Goal: Task Accomplishment & Management: Complete application form

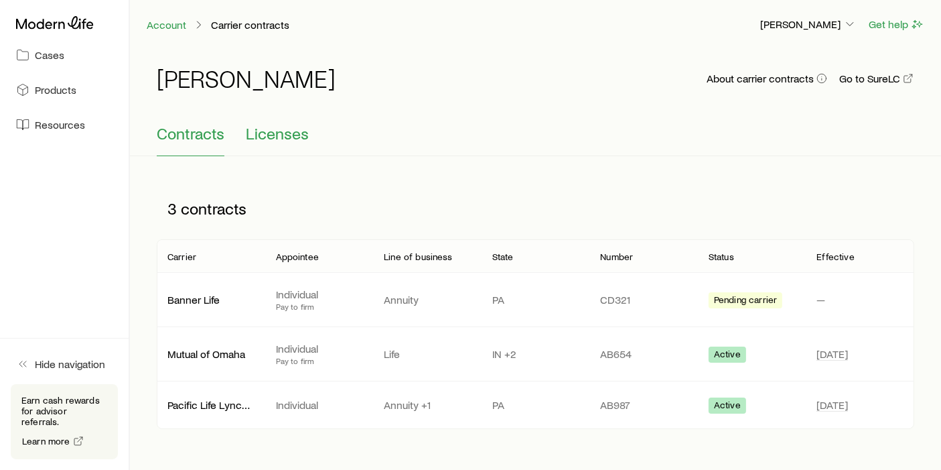
click at [271, 131] on span "Licenses" at bounding box center [277, 133] width 63 height 19
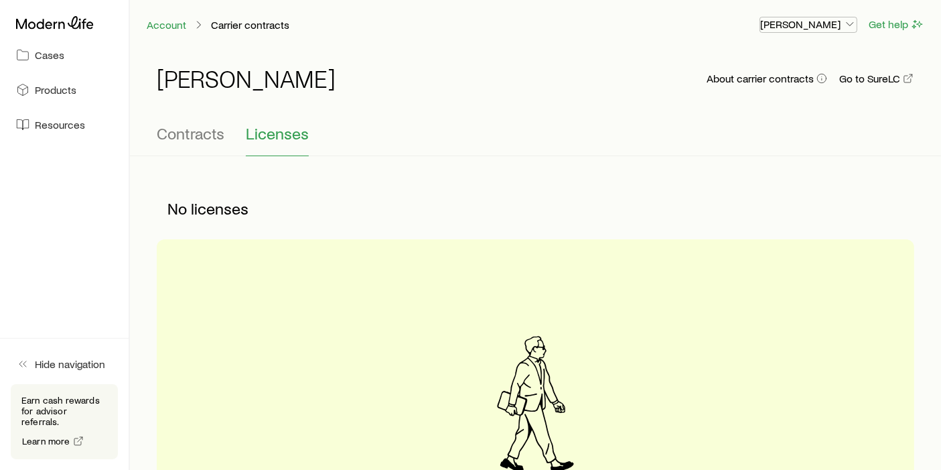
click at [848, 21] on icon "button" at bounding box center [850, 23] width 13 height 13
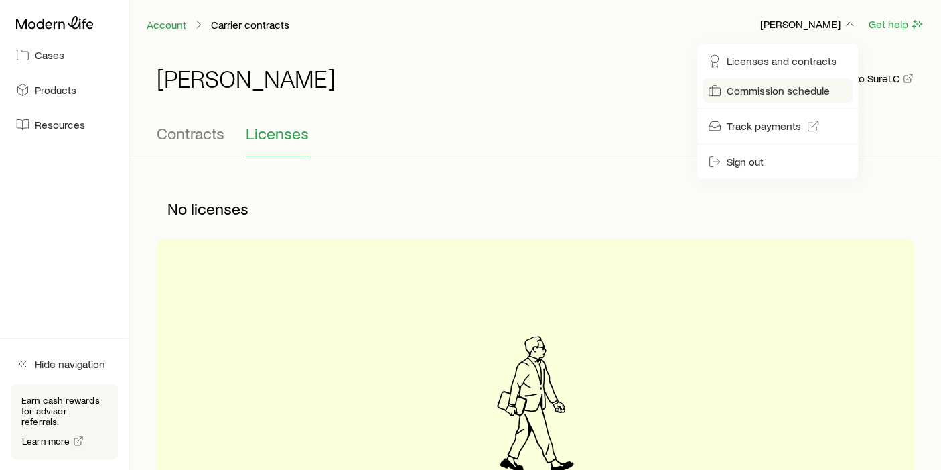
click at [749, 95] on span "Commission schedule" at bounding box center [778, 90] width 103 height 13
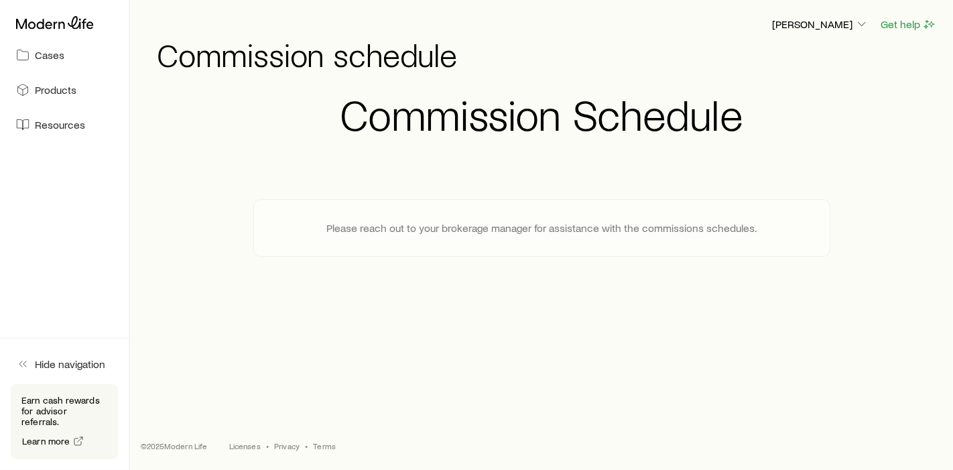
click at [228, 224] on div "Commission Schedule Please reach out to your brokerage manager for assistance w…" at bounding box center [541, 174] width 791 height 165
click at [860, 23] on icon "button" at bounding box center [861, 23] width 13 height 13
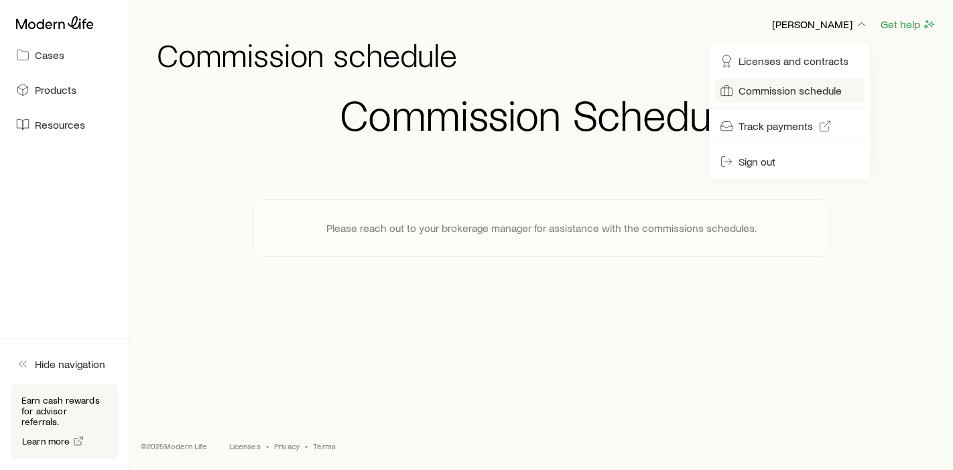
click at [779, 91] on span "Commission schedule" at bounding box center [789, 90] width 103 height 13
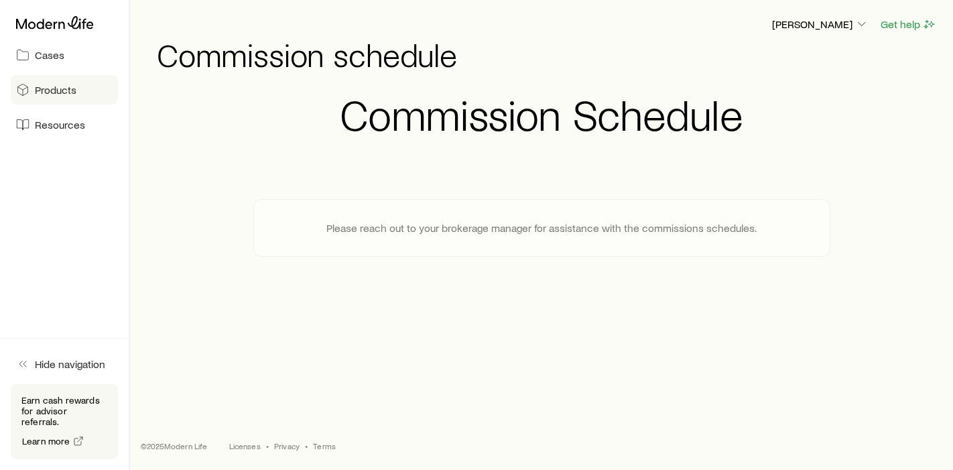
click at [61, 88] on span "Products" at bounding box center [56, 89] width 42 height 13
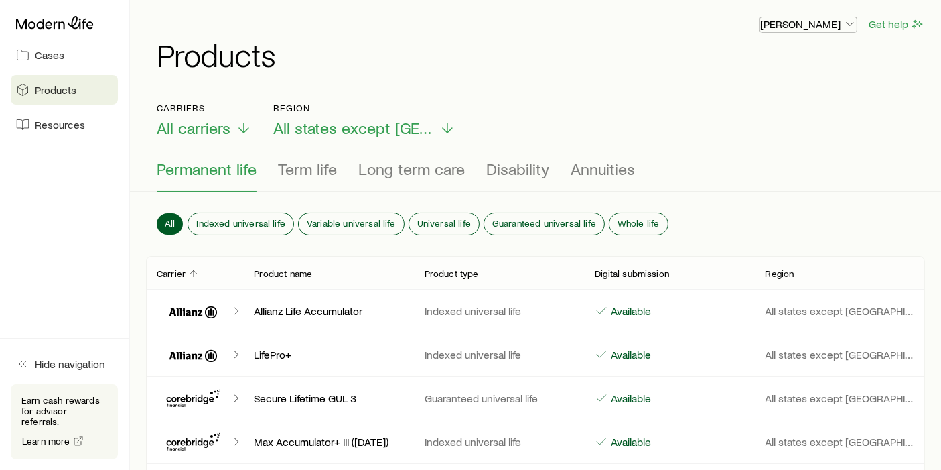
click at [856, 25] on icon "button" at bounding box center [850, 23] width 13 height 13
click at [773, 88] on span "Commission schedule" at bounding box center [778, 90] width 103 height 13
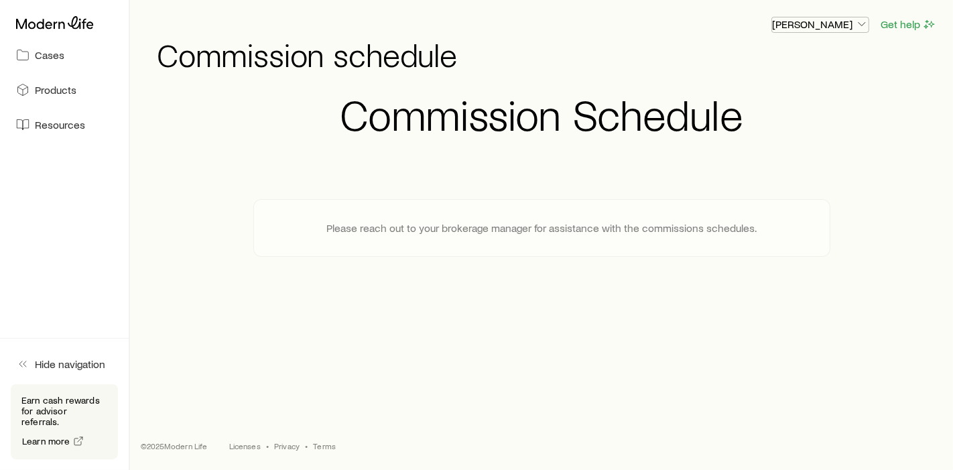
click at [862, 23] on icon "button" at bounding box center [861, 23] width 13 height 13
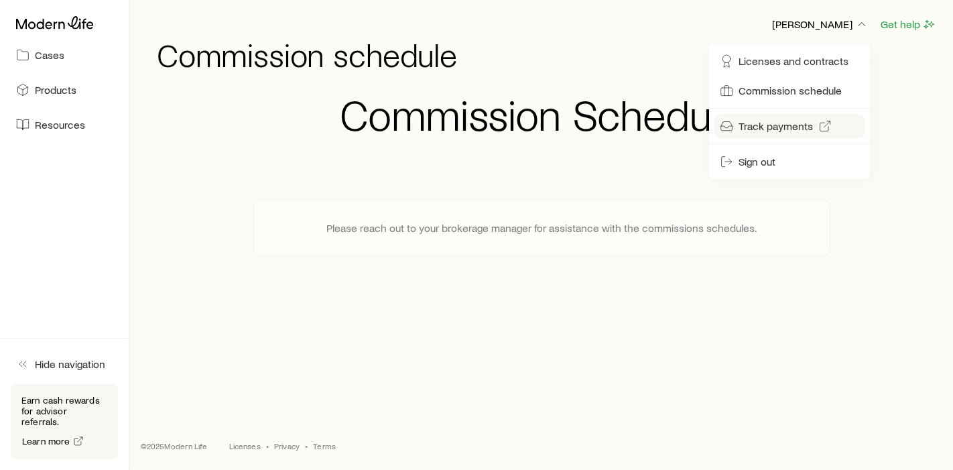
click at [752, 126] on span "Track payments" at bounding box center [775, 125] width 74 height 13
click at [592, 172] on div "Commission Schedule Please reach out to your brokerage manager for assistance w…" at bounding box center [541, 174] width 577 height 165
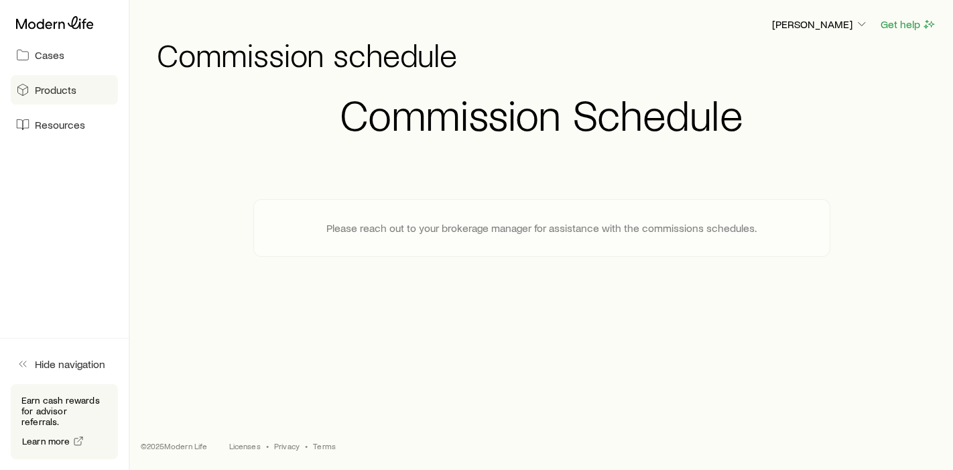
click at [62, 90] on span "Products" at bounding box center [56, 89] width 42 height 13
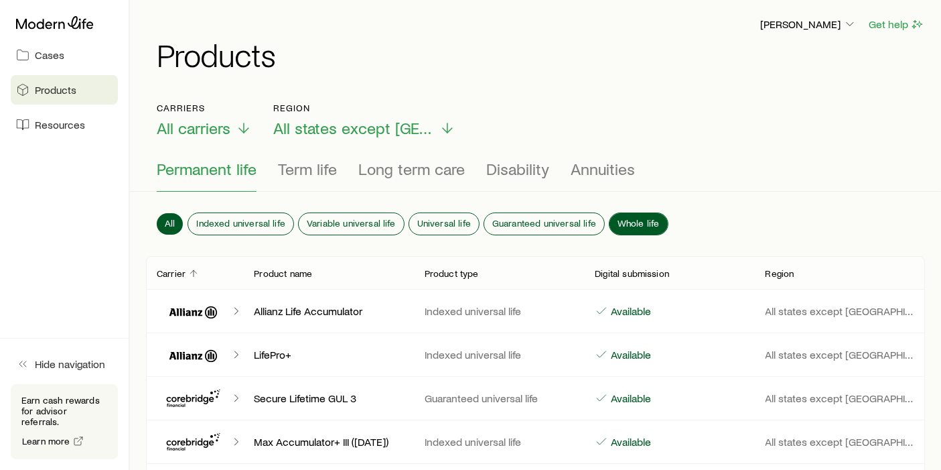
click at [622, 218] on span "Whole life" at bounding box center [639, 223] width 42 height 11
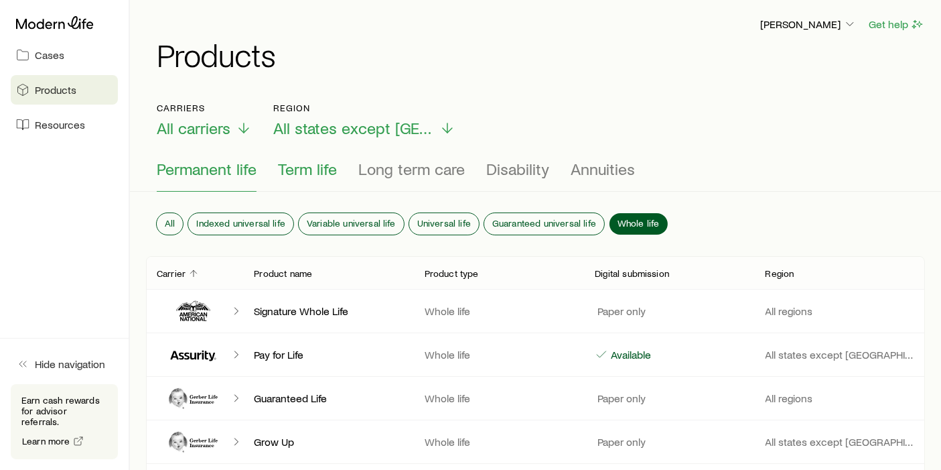
click at [310, 172] on span "Term life" at bounding box center [307, 168] width 59 height 19
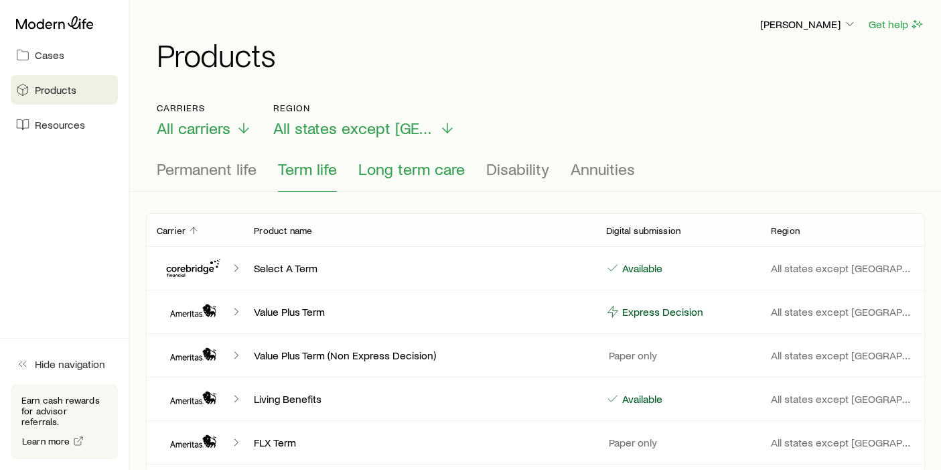
click at [401, 178] on button "Long term care" at bounding box center [411, 175] width 107 height 32
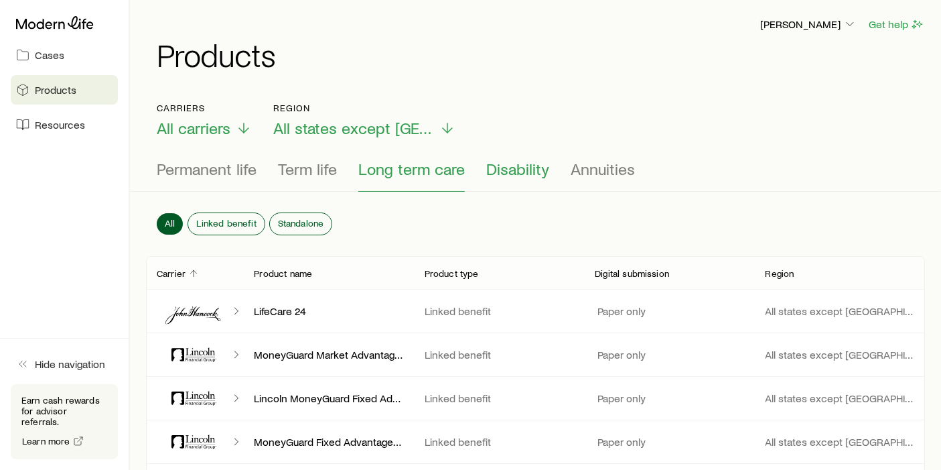
click at [515, 166] on span "Disability" at bounding box center [517, 168] width 63 height 19
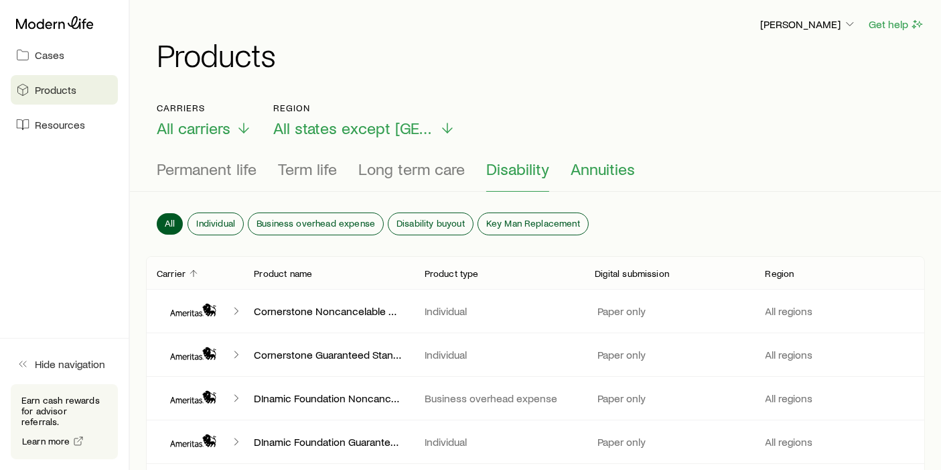
click at [592, 168] on span "Annuities" at bounding box center [603, 168] width 64 height 19
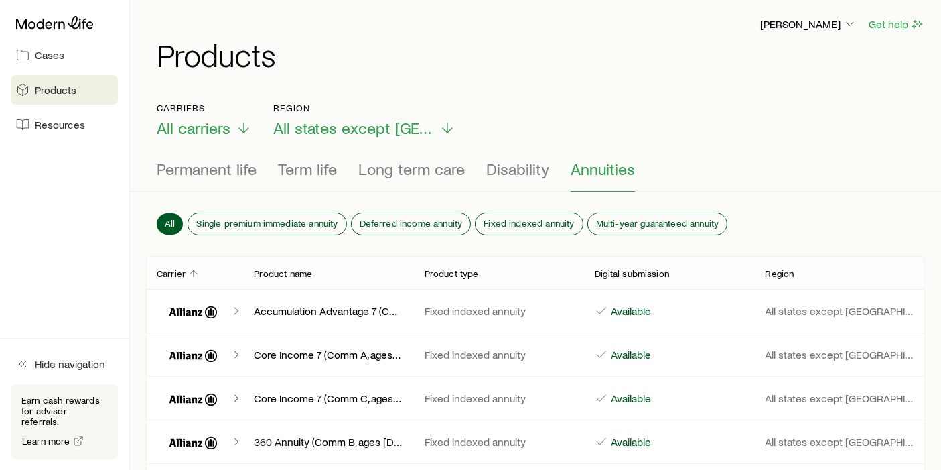
drag, startPoint x: 48, startPoint y: 122, endPoint x: 85, endPoint y: 121, distance: 37.5
click at [48, 122] on span "Resources" at bounding box center [60, 124] width 50 height 13
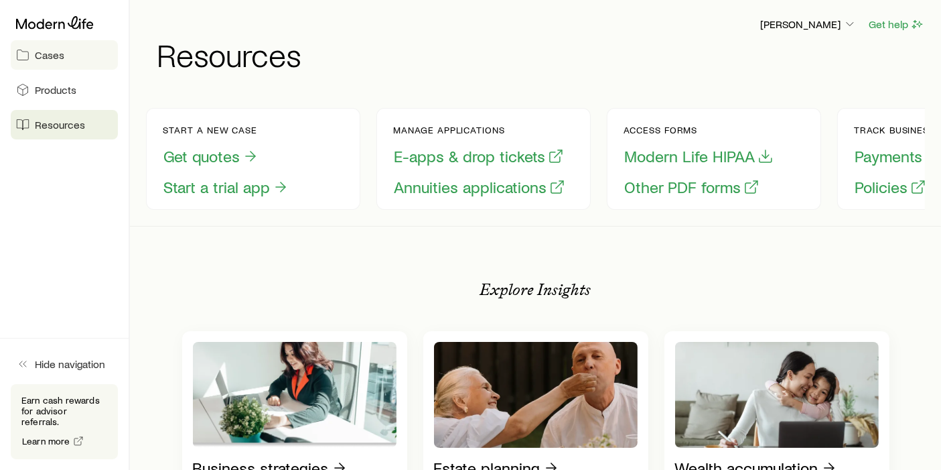
click at [58, 56] on span "Cases" at bounding box center [49, 54] width 29 height 13
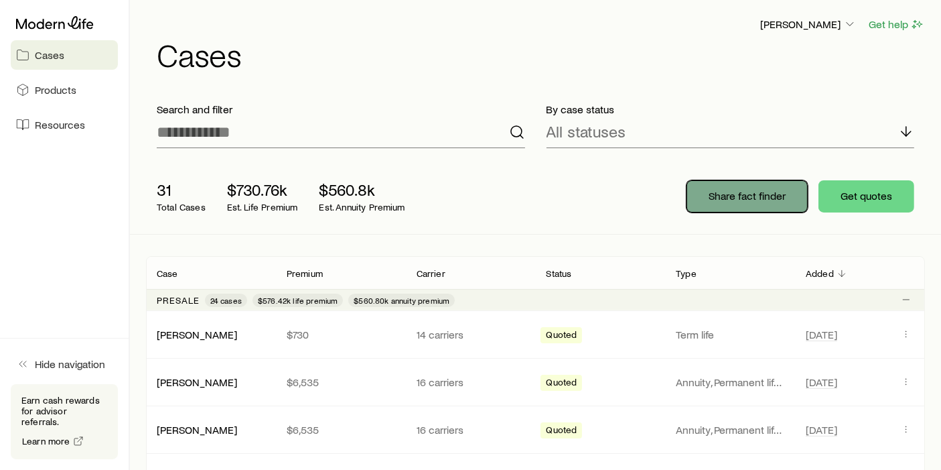
click at [756, 199] on p "Share fact finder" at bounding box center [747, 195] width 77 height 13
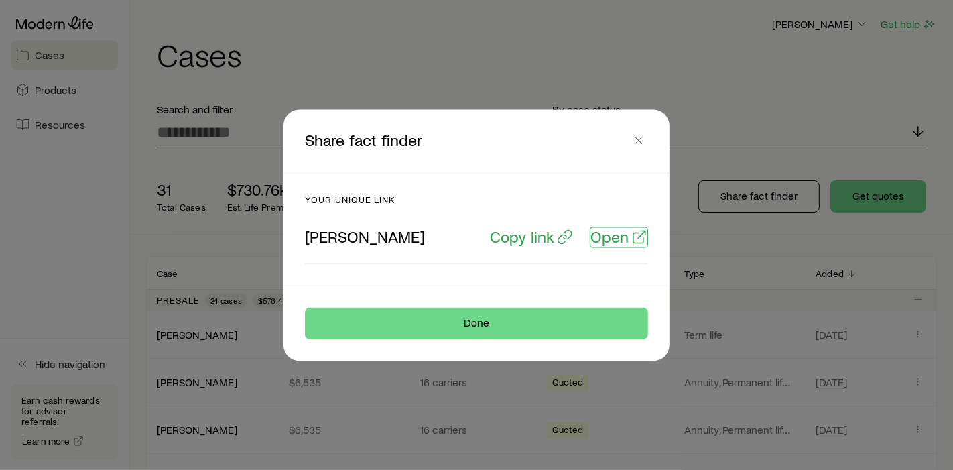
click at [620, 241] on p "Open" at bounding box center [609, 236] width 38 height 19
click at [643, 141] on icon "button" at bounding box center [638, 139] width 13 height 13
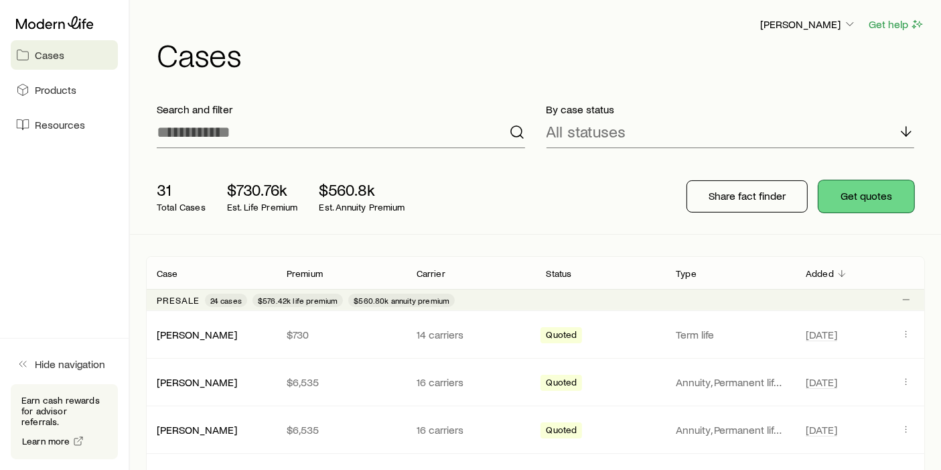
click at [862, 196] on button "Get quotes" at bounding box center [867, 196] width 96 height 32
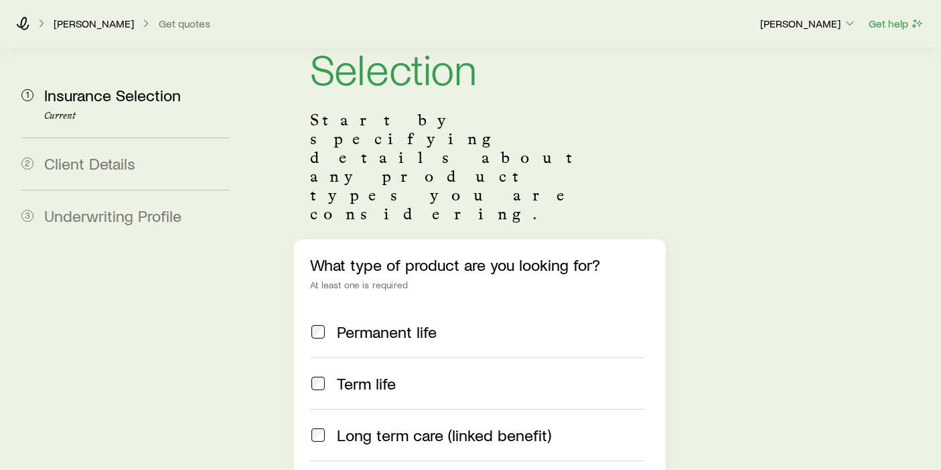
scroll to position [149, 0]
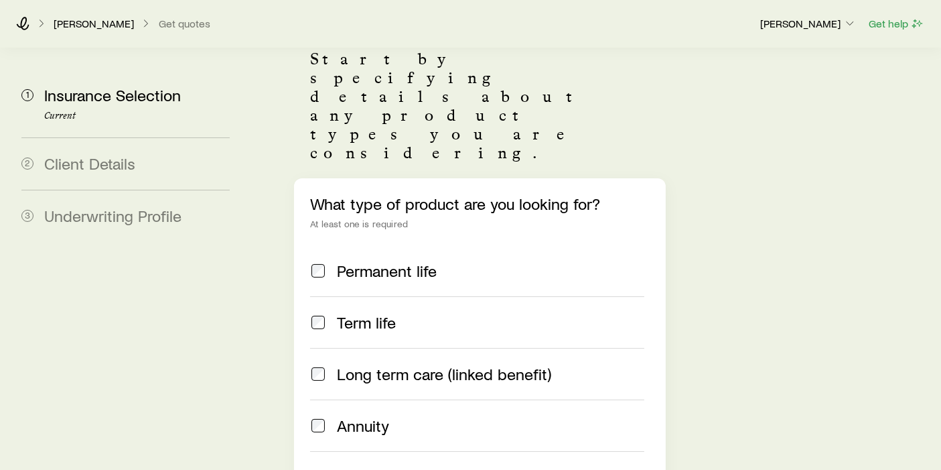
click at [327, 313] on div "Term life" at bounding box center [477, 322] width 334 height 19
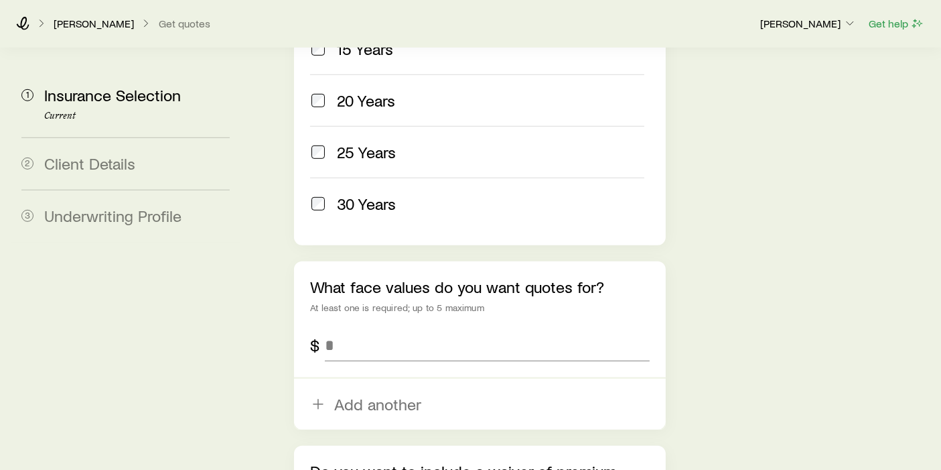
scroll to position [819, 0]
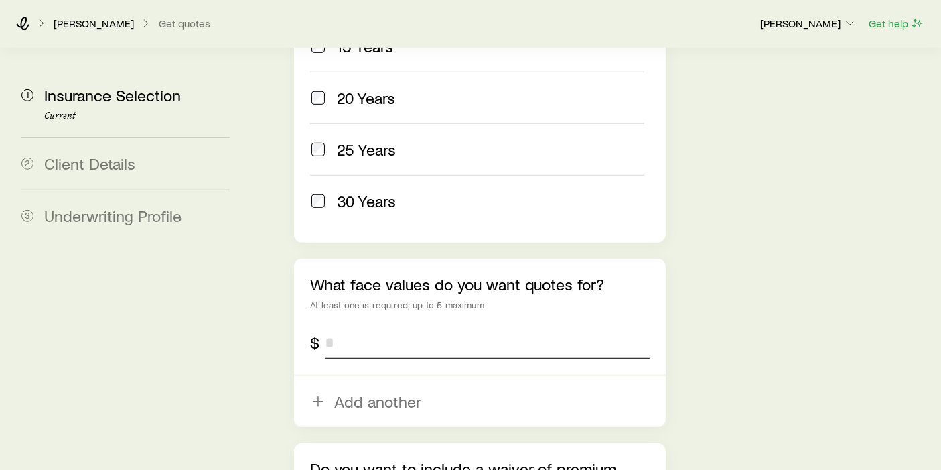
click at [369, 326] on input "tel" at bounding box center [487, 342] width 325 height 32
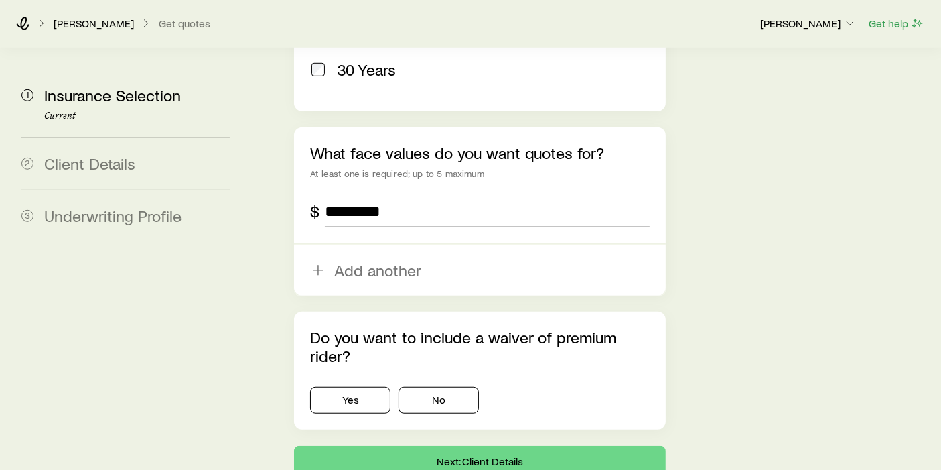
scroll to position [968, 0]
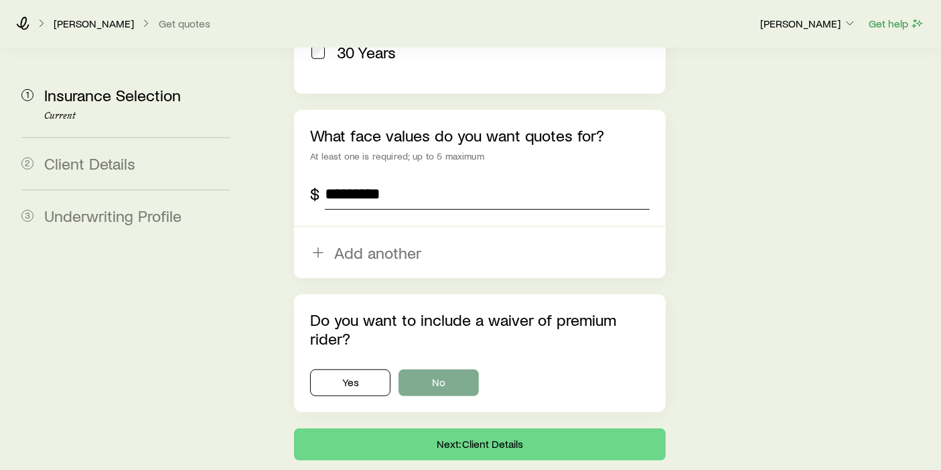
type input "*********"
click at [452, 369] on button "No" at bounding box center [439, 382] width 80 height 27
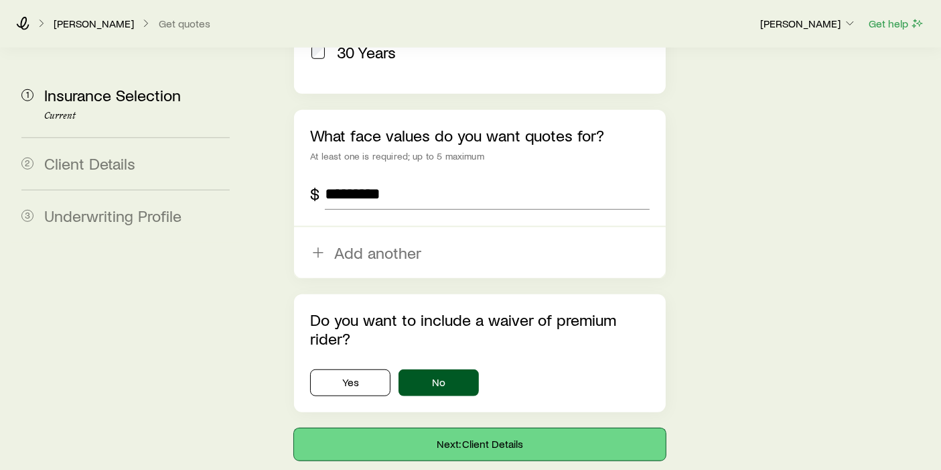
click at [504, 428] on button "Next: Client Details" at bounding box center [480, 444] width 372 height 32
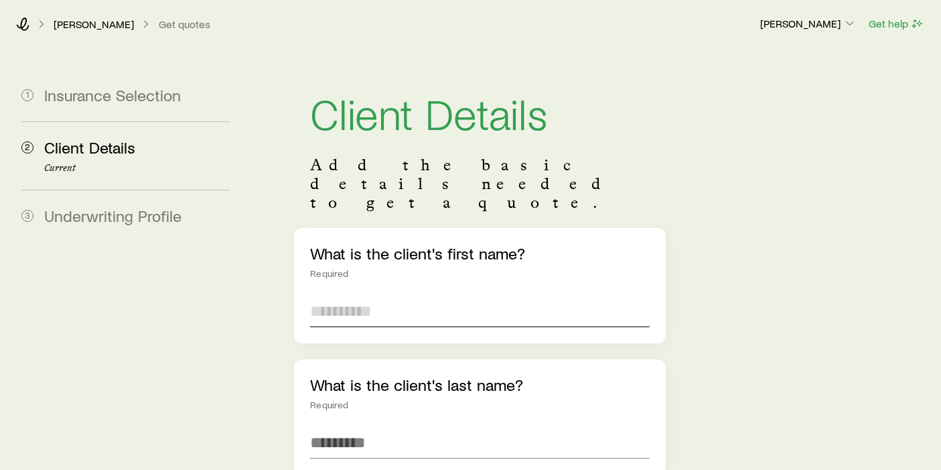
click at [421, 295] on input "text" at bounding box center [480, 311] width 340 height 32
type input "***"
click at [348, 426] on input "text" at bounding box center [480, 442] width 340 height 32
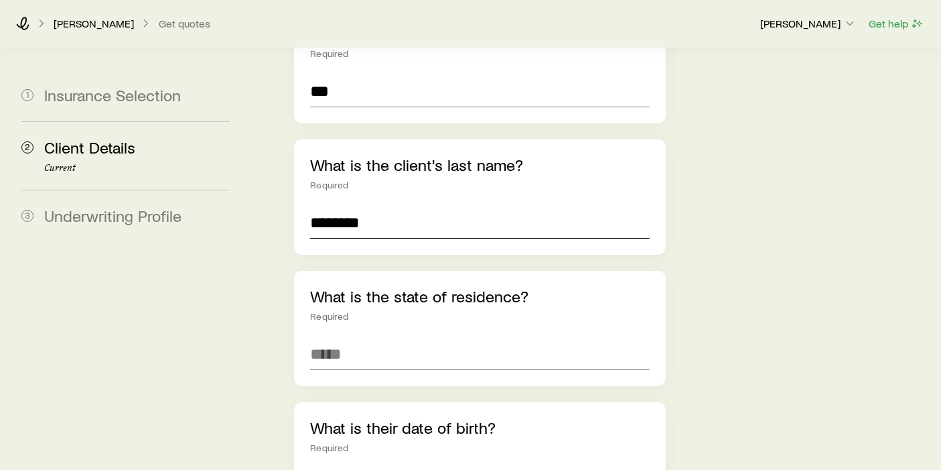
scroll to position [223, 0]
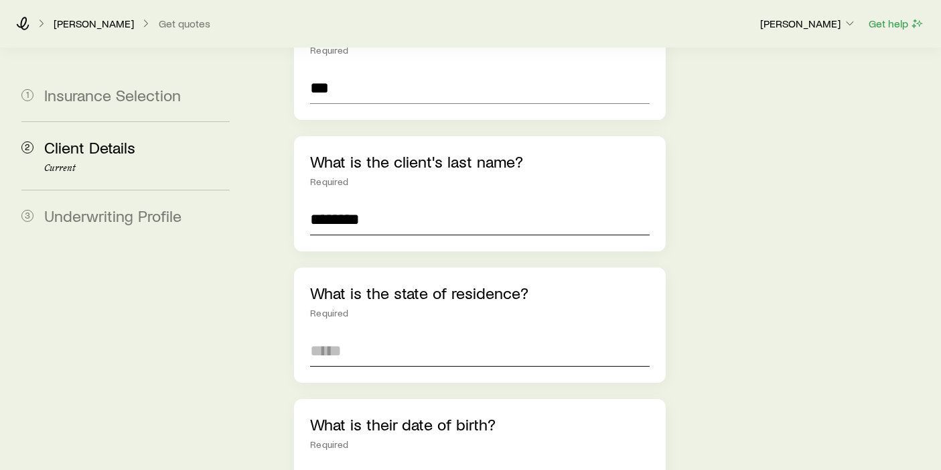
type input "********"
click at [365, 334] on input at bounding box center [480, 350] width 340 height 32
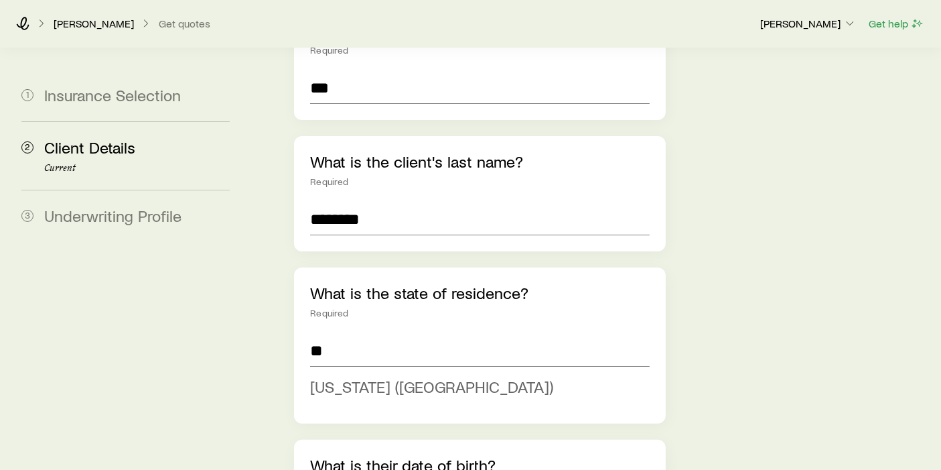
click at [370, 377] on span "[US_STATE] ([GEOGRAPHIC_DATA])" at bounding box center [431, 386] width 243 height 19
type input "**********"
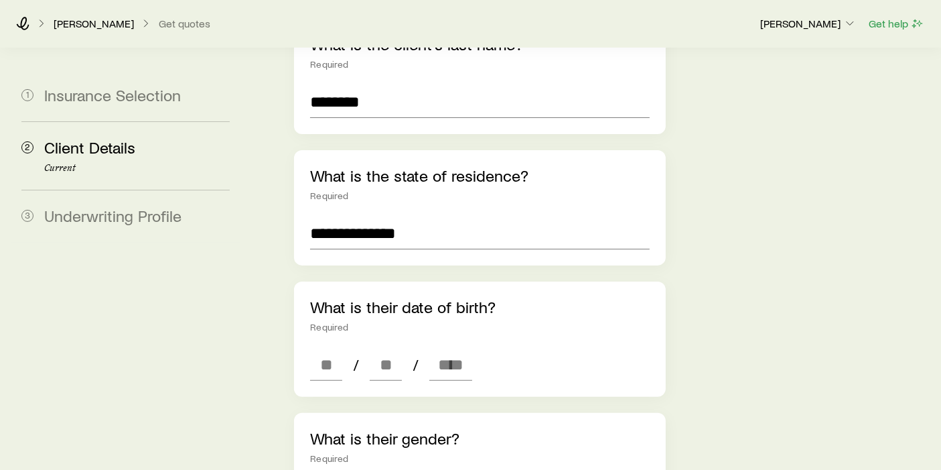
scroll to position [446, 0]
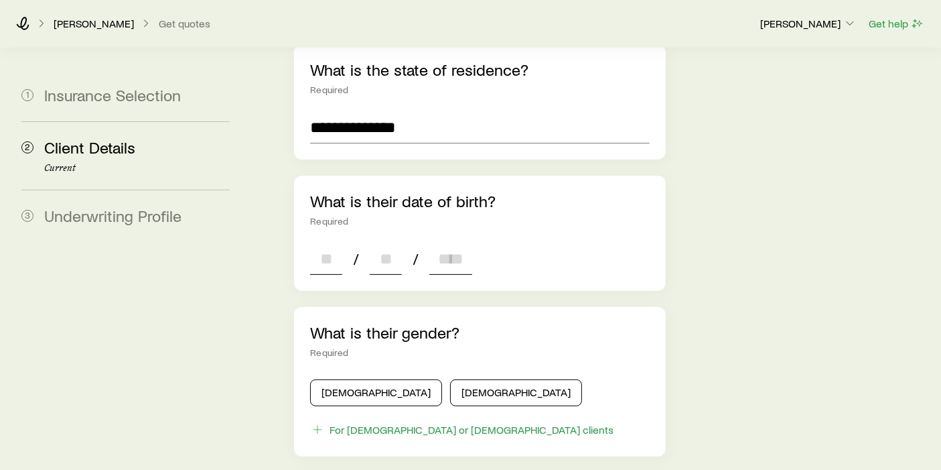
click at [337, 243] on input at bounding box center [326, 259] width 32 height 32
type input "**"
type input "****"
type input "*"
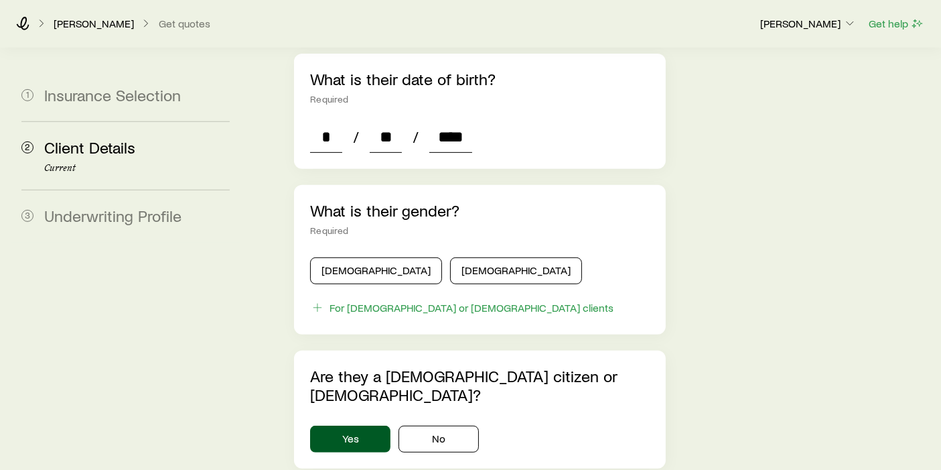
scroll to position [595, 0]
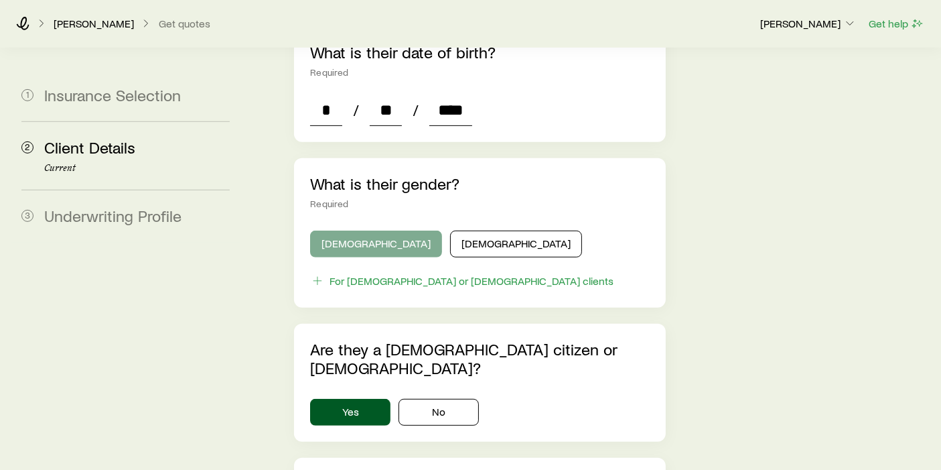
type input "****"
click at [348, 230] on button "[DEMOGRAPHIC_DATA]" at bounding box center [376, 243] width 132 height 27
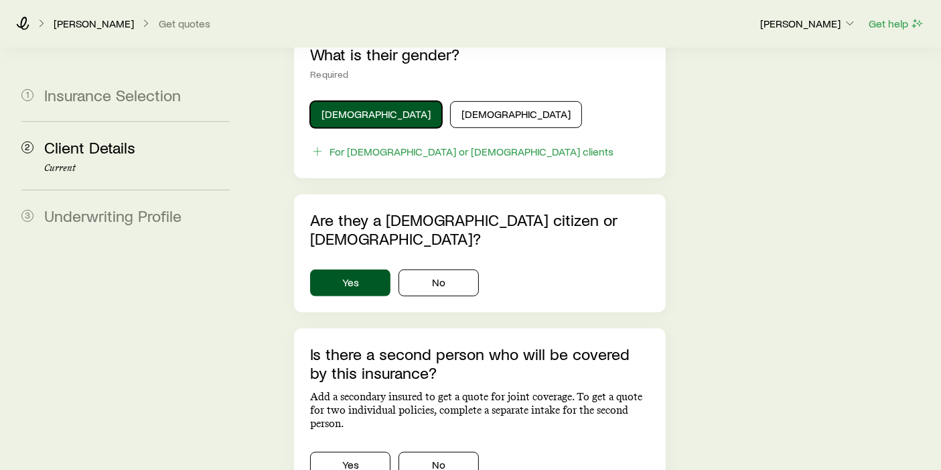
scroll to position [744, 0]
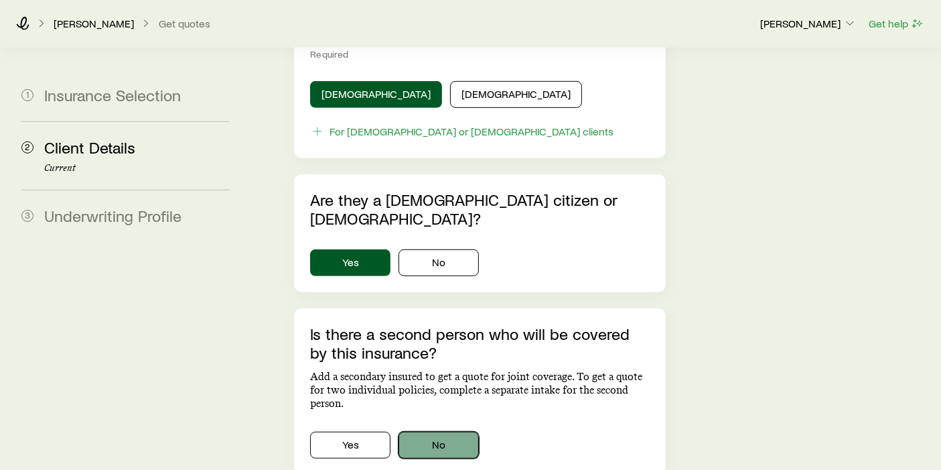
click at [444, 432] on button "No" at bounding box center [439, 445] width 80 height 27
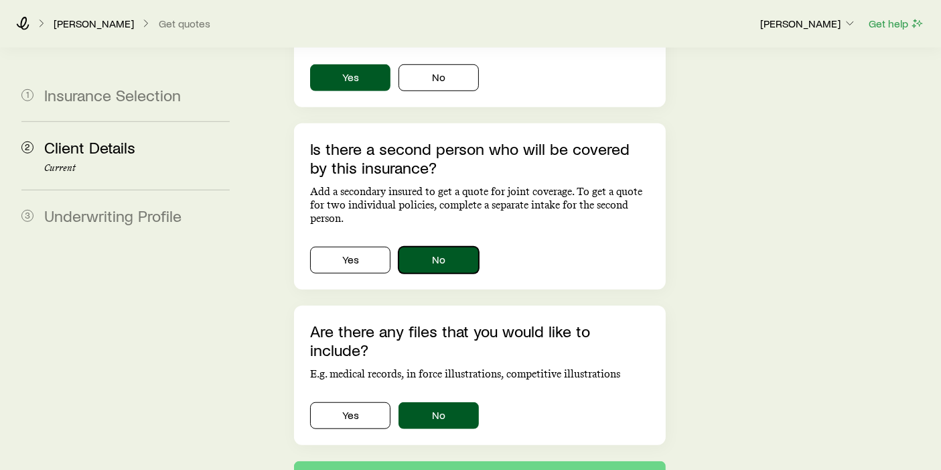
scroll to position [968, 0]
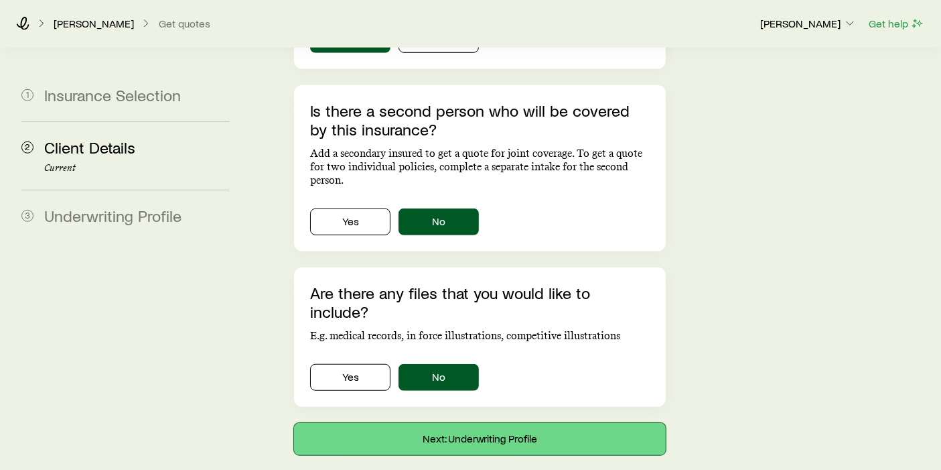
click at [507, 423] on button "Next: Underwriting Profile" at bounding box center [480, 439] width 372 height 32
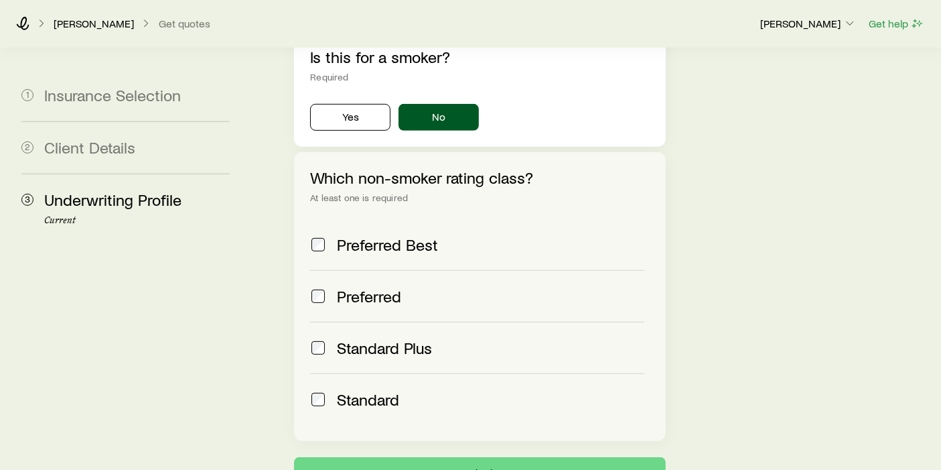
scroll to position [595, 0]
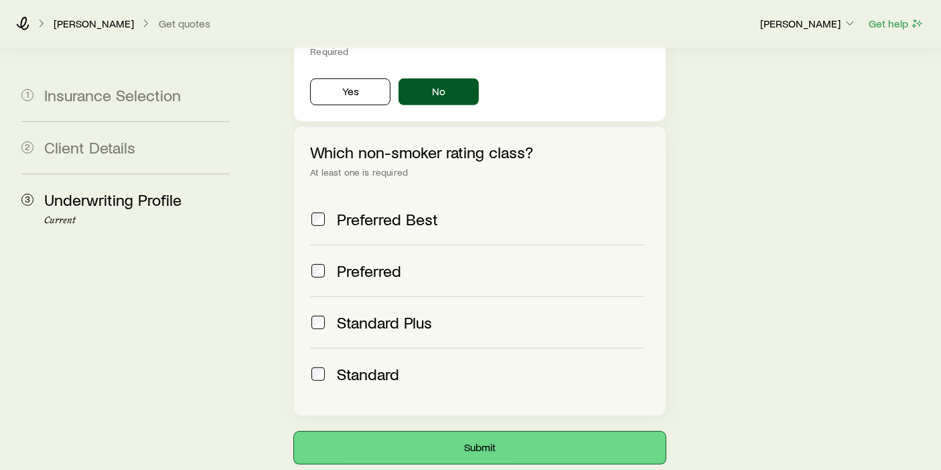
click at [499, 432] on button "Submit" at bounding box center [480, 448] width 372 height 32
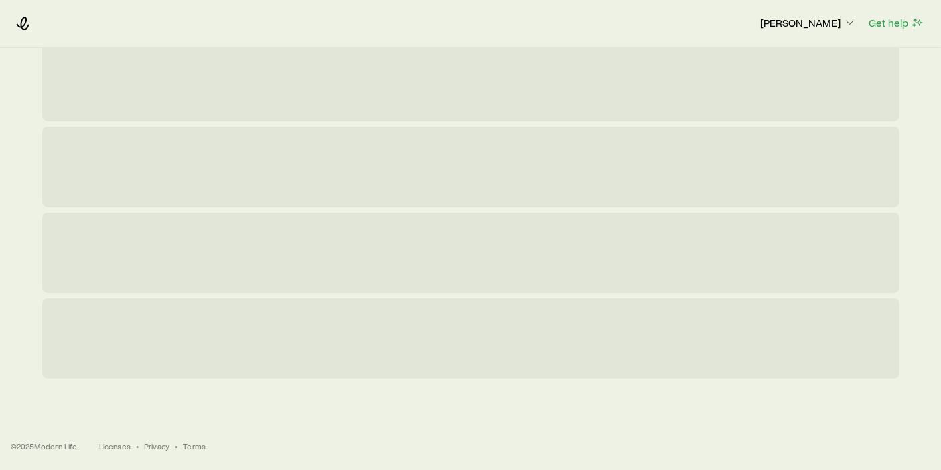
scroll to position [0, 0]
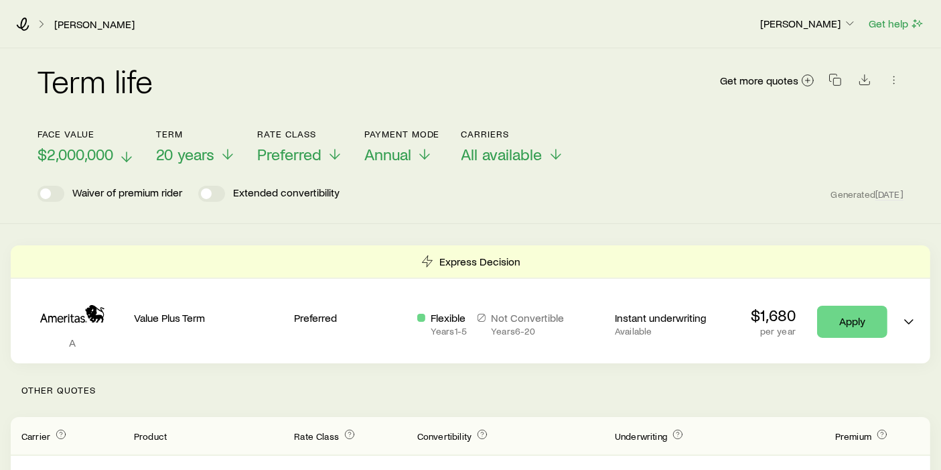
click at [125, 154] on icon at bounding box center [127, 157] width 16 height 16
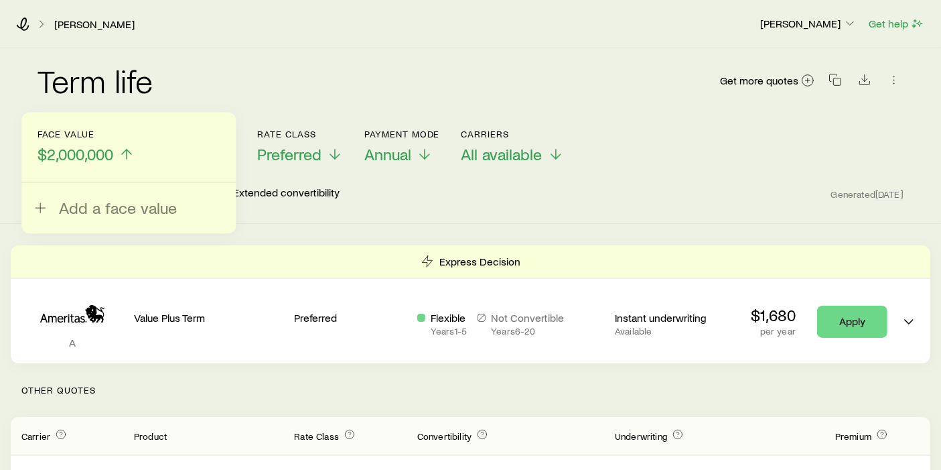
click at [193, 28] on div "[PERSON_NAME]" at bounding box center [382, 23] width 733 height 13
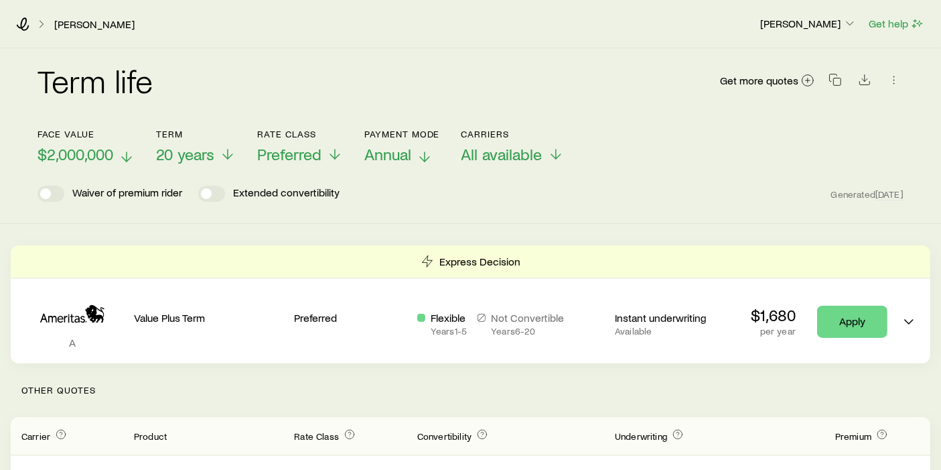
click at [423, 156] on icon at bounding box center [425, 157] width 16 height 16
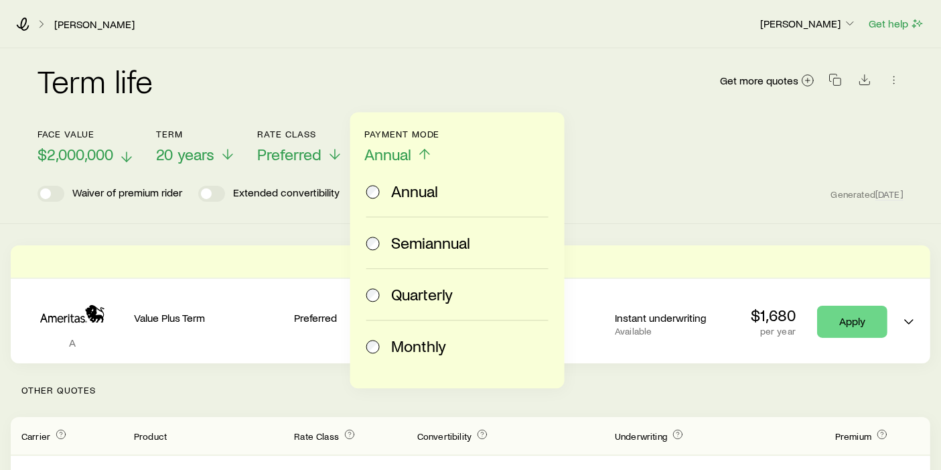
click at [601, 117] on div "Term life Get more quotes" at bounding box center [471, 88] width 866 height 80
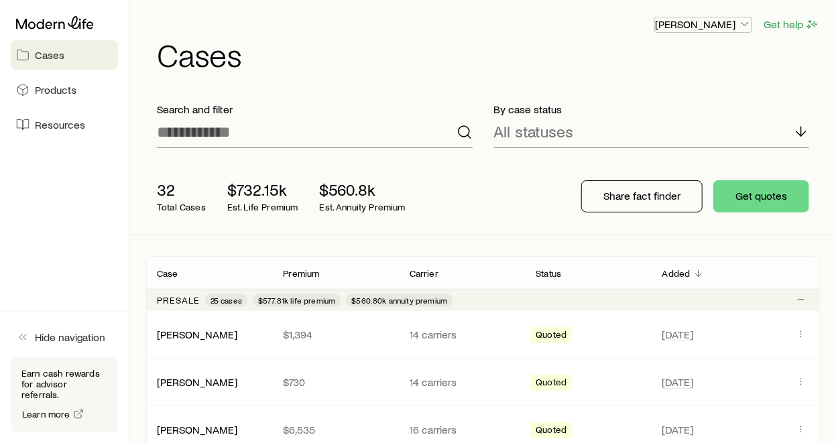
click at [744, 21] on icon "button" at bounding box center [744, 23] width 13 height 13
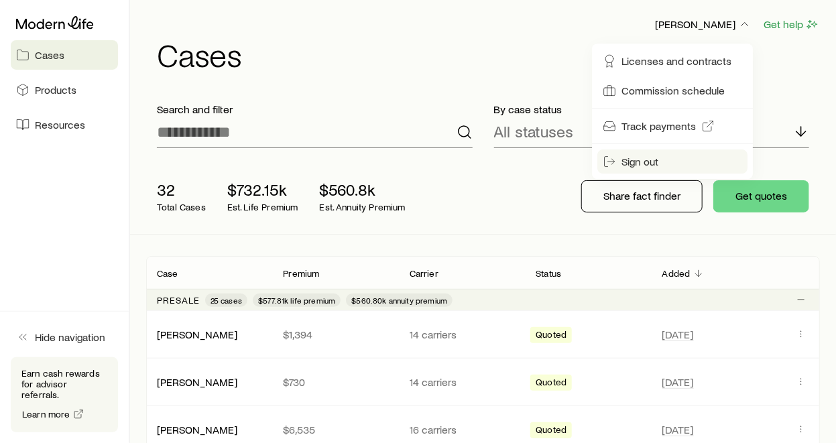
click at [622, 162] on span "Sign out" at bounding box center [639, 161] width 37 height 13
